Goal: Task Accomplishment & Management: Use online tool/utility

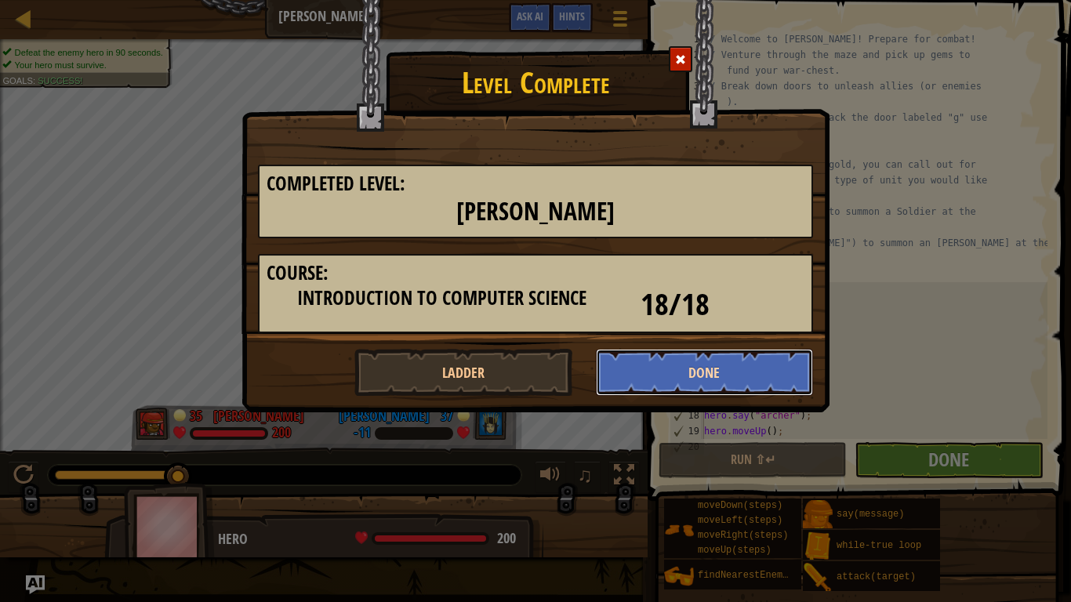
click at [701, 362] on button "Done" at bounding box center [705, 372] width 218 height 47
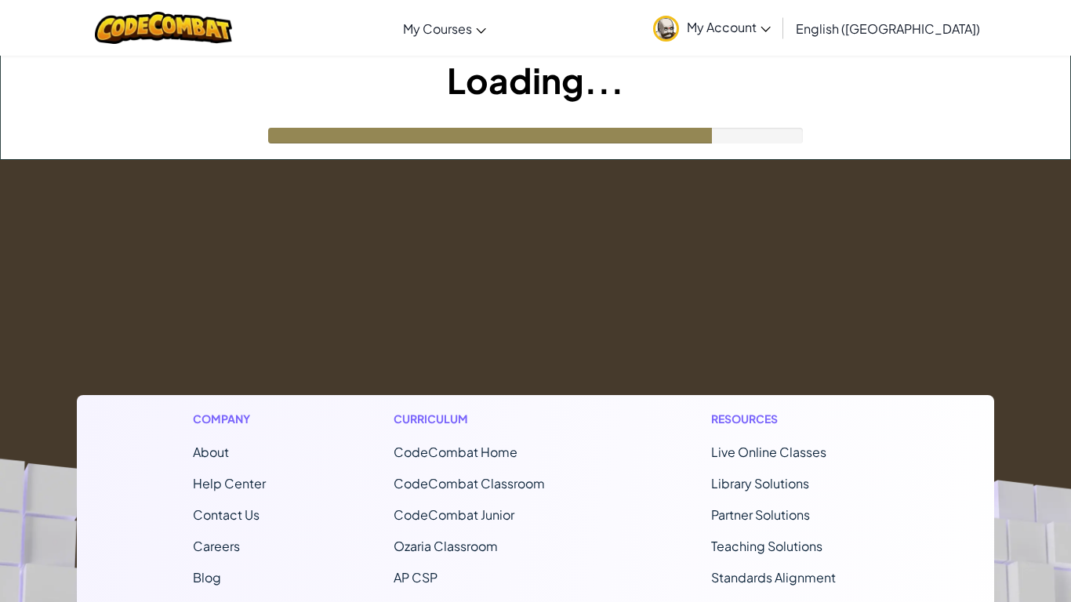
click at [768, 234] on footer "Company About Help Center Contact Us Careers Blog Podcast Curriculum CodeCombat…" at bounding box center [535, 584] width 1071 height 849
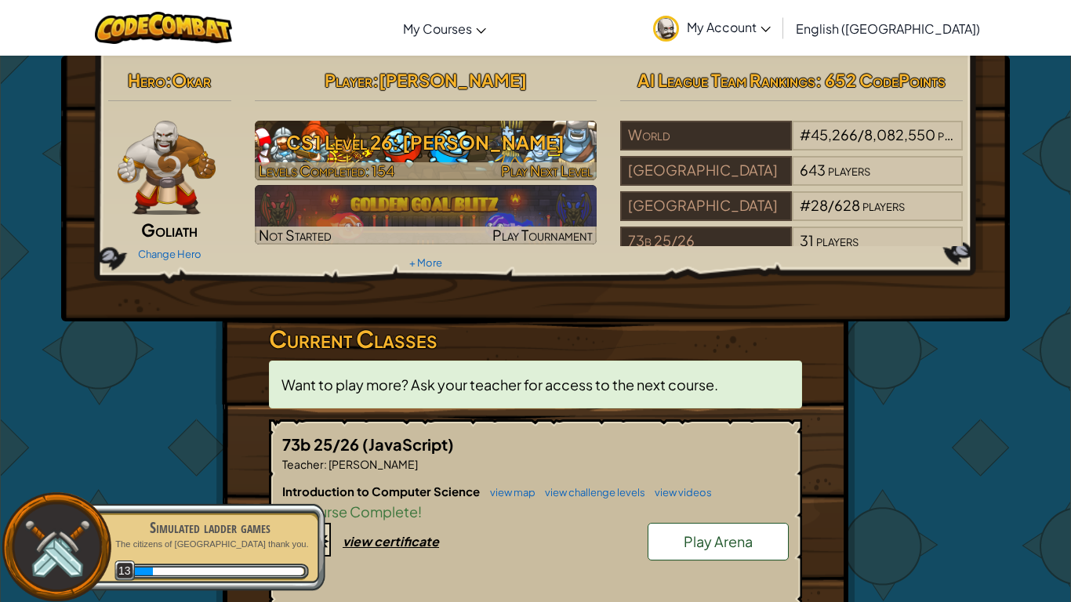
click at [488, 147] on h3 "CS1 Level 26: [PERSON_NAME]" at bounding box center [426, 142] width 342 height 35
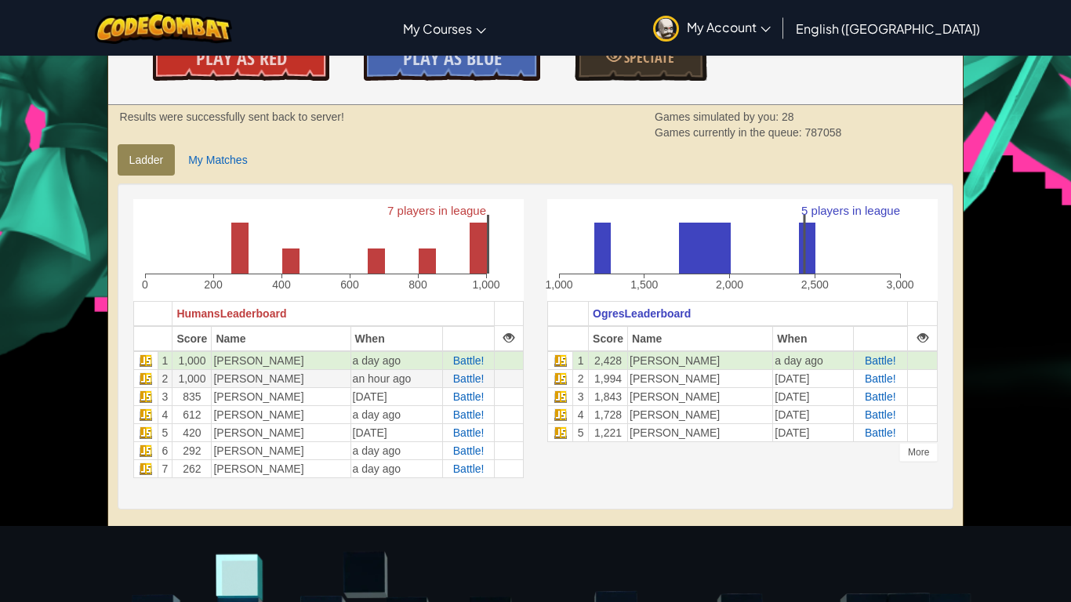
scroll to position [283, 0]
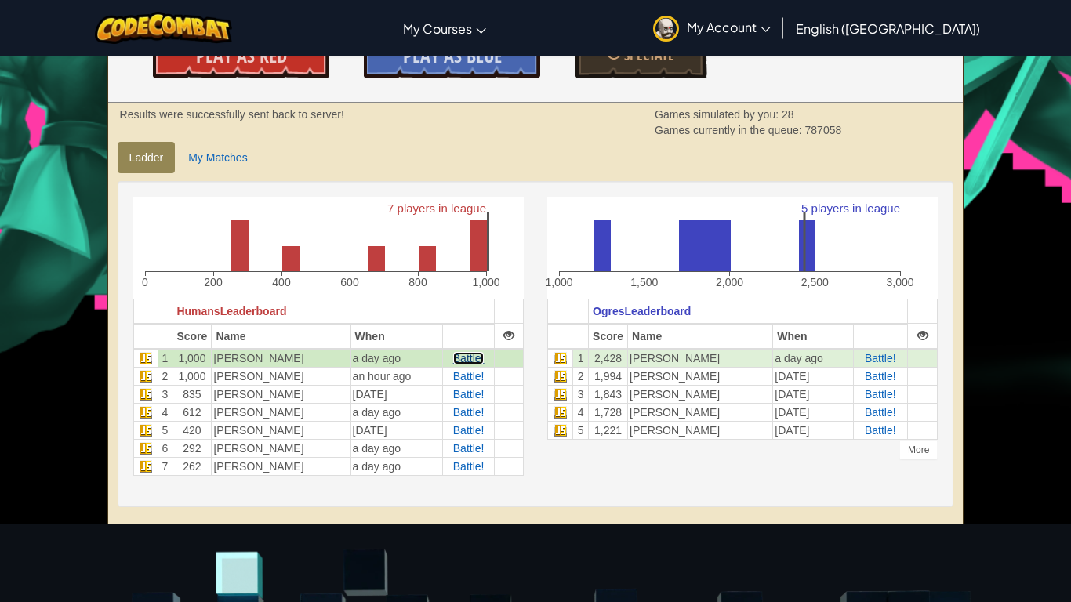
click at [453, 361] on span "Battle!" at bounding box center [468, 358] width 31 height 13
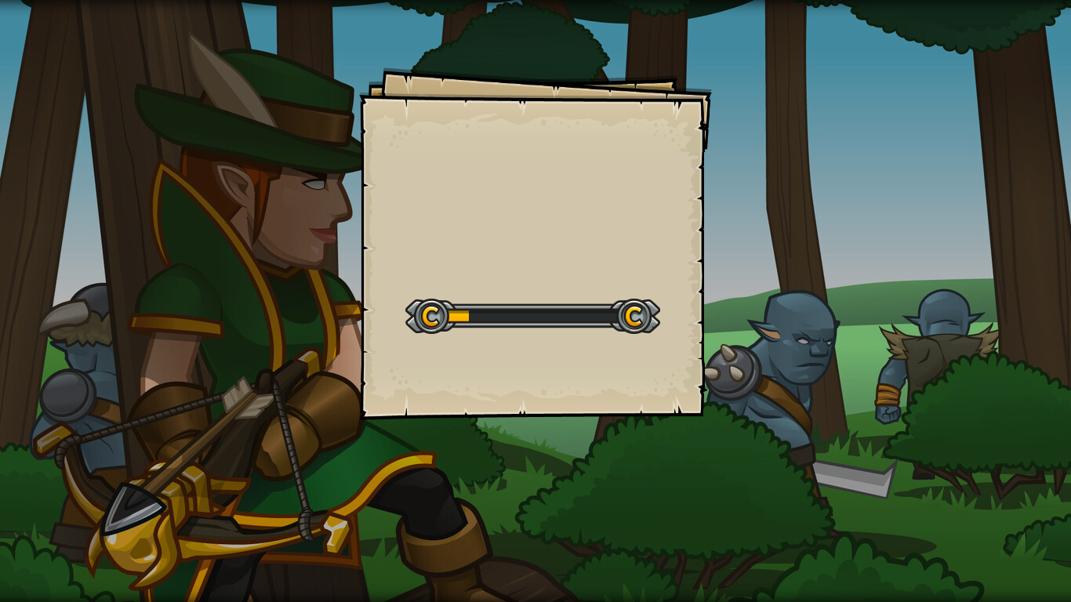
click at [679, 536] on div "Goals Start Level Error loading from server. Try refreshing the page. You'll ne…" at bounding box center [535, 301] width 1071 height 602
click at [487, 308] on div at bounding box center [532, 316] width 255 height 35
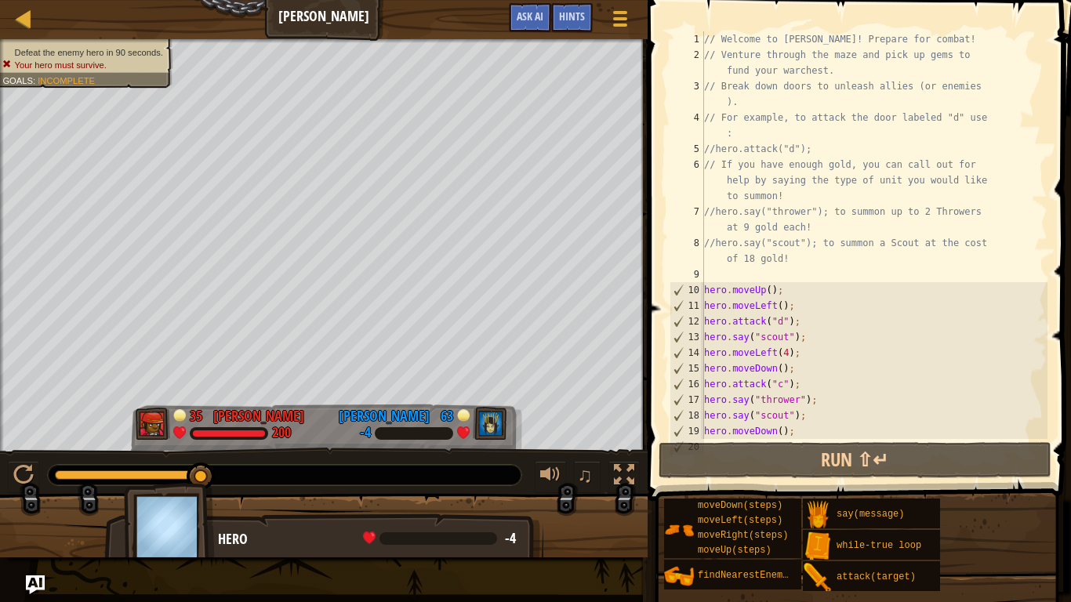
click at [178, 555] on img at bounding box center [169, 526] width 91 height 87
click at [180, 532] on img at bounding box center [169, 526] width 91 height 87
